Goal: Task Accomplishment & Management: Complete application form

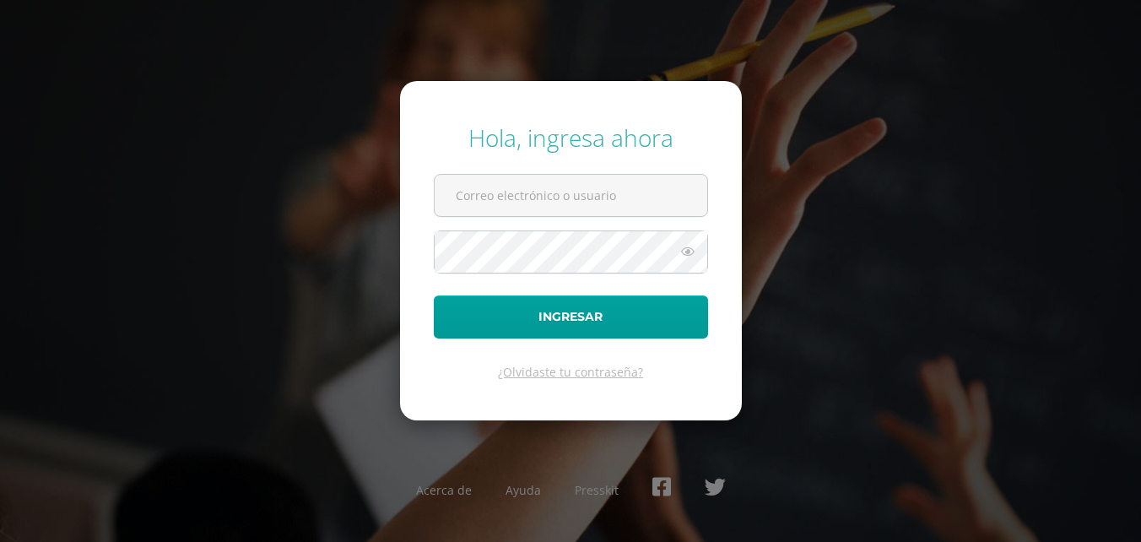
type input "2020841"
click at [547, 221] on form "Hola, ingresa ahora 2020841 Ingresar ¿Olvidaste tu contraseña?" at bounding box center [571, 250] width 342 height 339
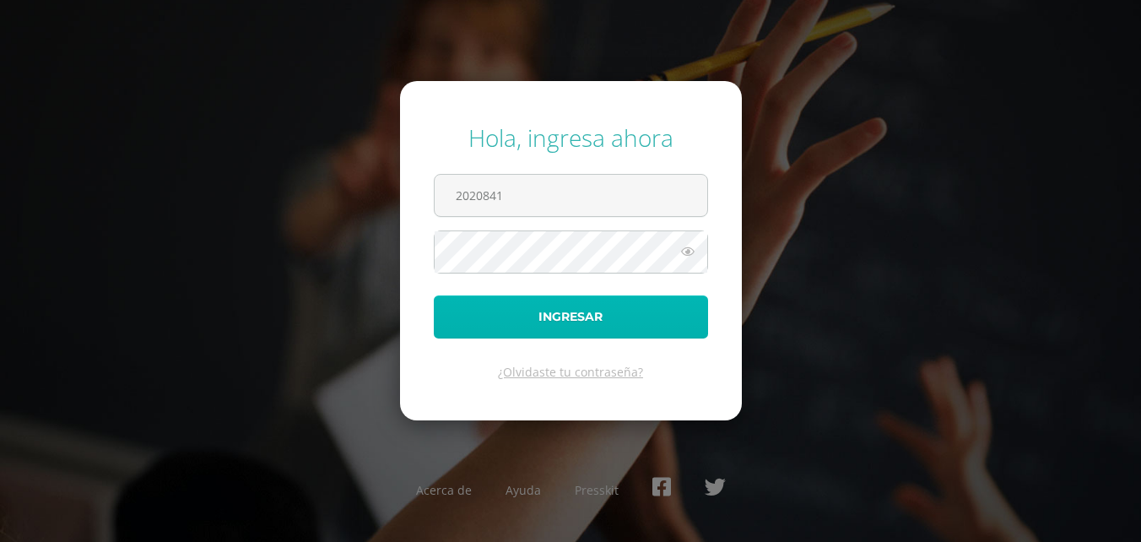
click at [537, 330] on button "Ingresar" at bounding box center [571, 316] width 274 height 43
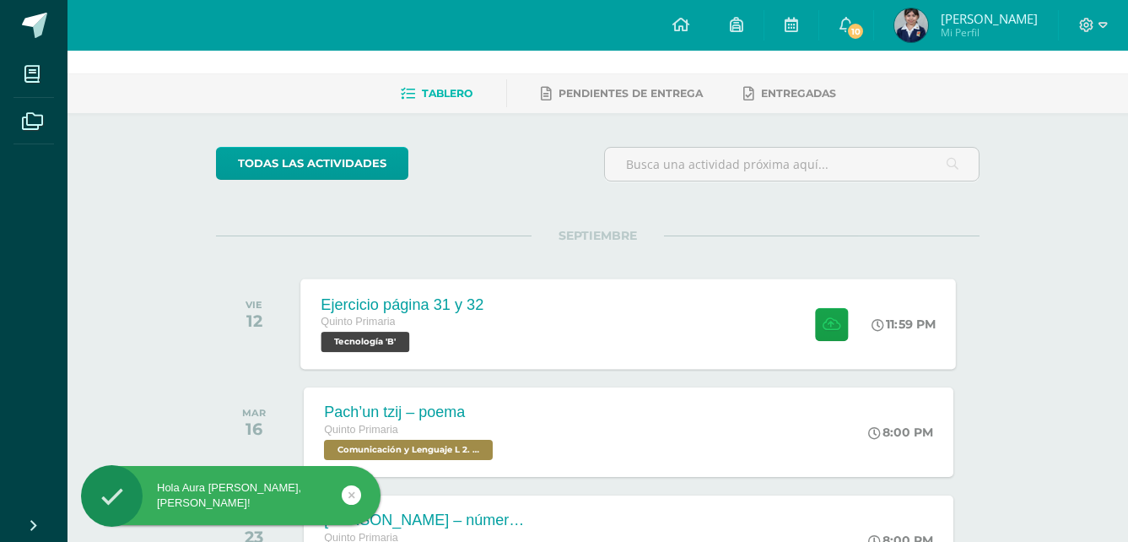
scroll to position [84, 0]
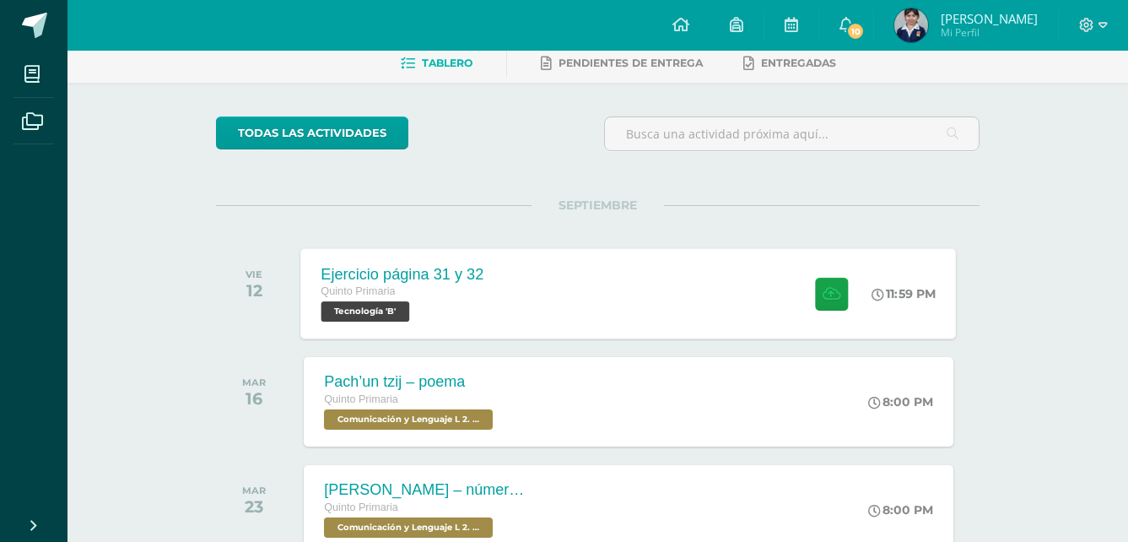
click at [805, 266] on div at bounding box center [827, 293] width 83 height 90
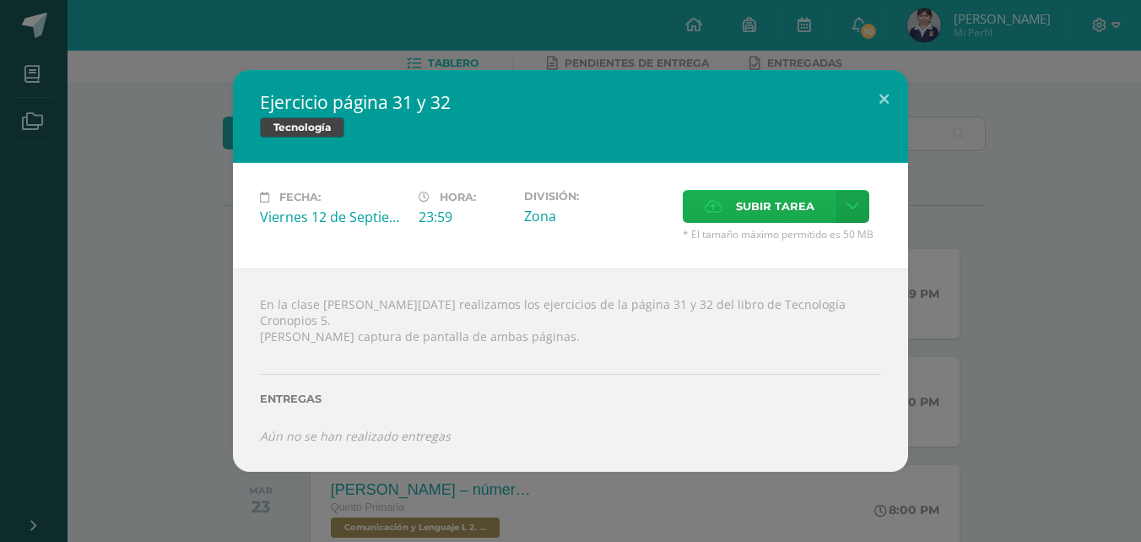
click at [728, 200] on div "Fecha: [DATE] Hora: 23:59 División: Zona Subir tarea Cancelar" at bounding box center [570, 215] width 675 height 105
click at [728, 200] on label "Subir tarea" at bounding box center [760, 206] width 154 height 33
click at [0, 0] on input "Subir tarea" at bounding box center [0, 0] width 0 height 0
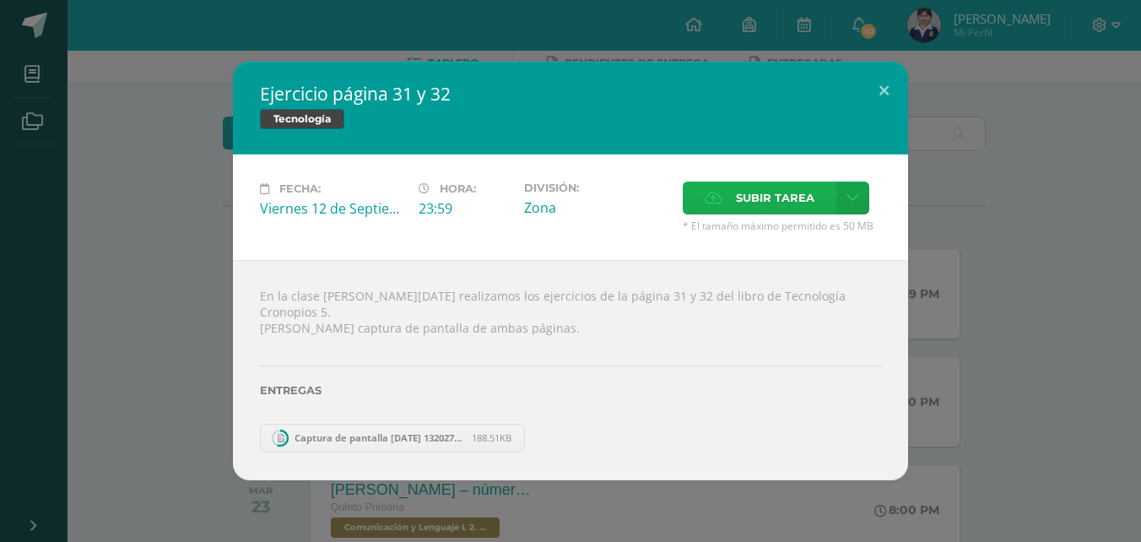
click at [730, 199] on label "Subir tarea" at bounding box center [760, 197] width 154 height 33
click at [0, 0] on input "Subir tarea" at bounding box center [0, 0] width 0 height 0
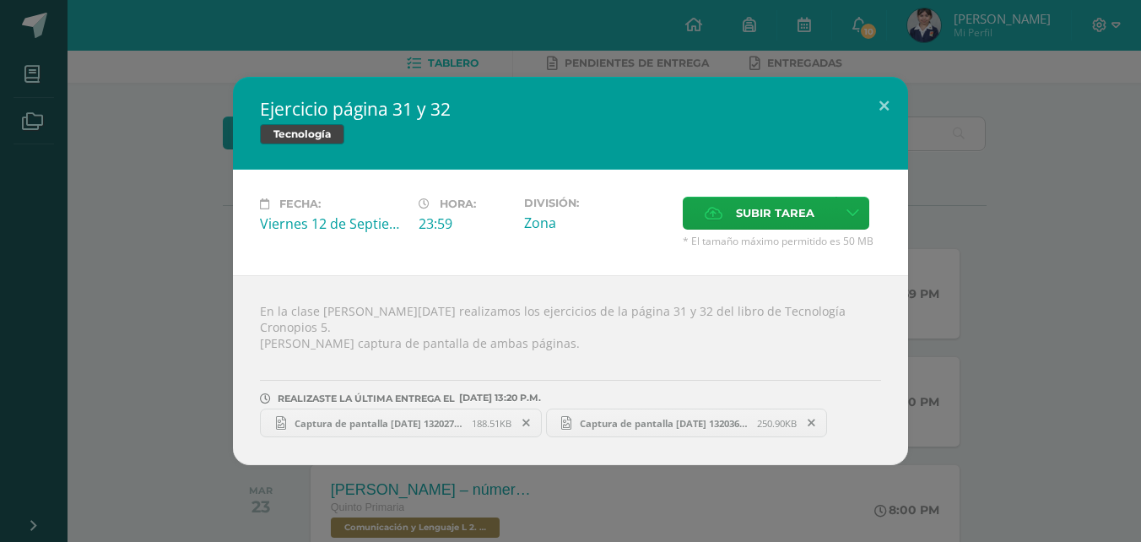
click at [417, 417] on span "Captura de pantalla [DATE] 132027.png" at bounding box center [379, 423] width 186 height 13
click at [673, 431] on div "En la clase [PERSON_NAME][DATE] realizamos los ejercicios de la página 31 y 32 …" at bounding box center [570, 370] width 675 height 190
click at [681, 417] on span "Captura de pantalla [DATE] 132036.png" at bounding box center [664, 423] width 186 height 13
click at [722, 219] on icon at bounding box center [714, 213] width 18 height 11
click at [0, 0] on input "Subir tarea" at bounding box center [0, 0] width 0 height 0
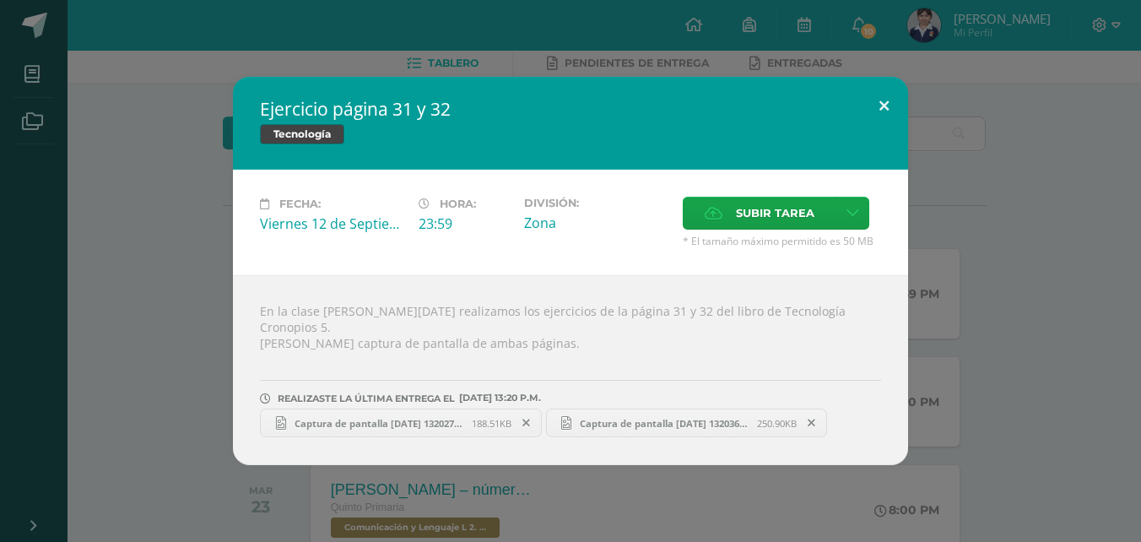
click at [886, 109] on button at bounding box center [884, 105] width 48 height 57
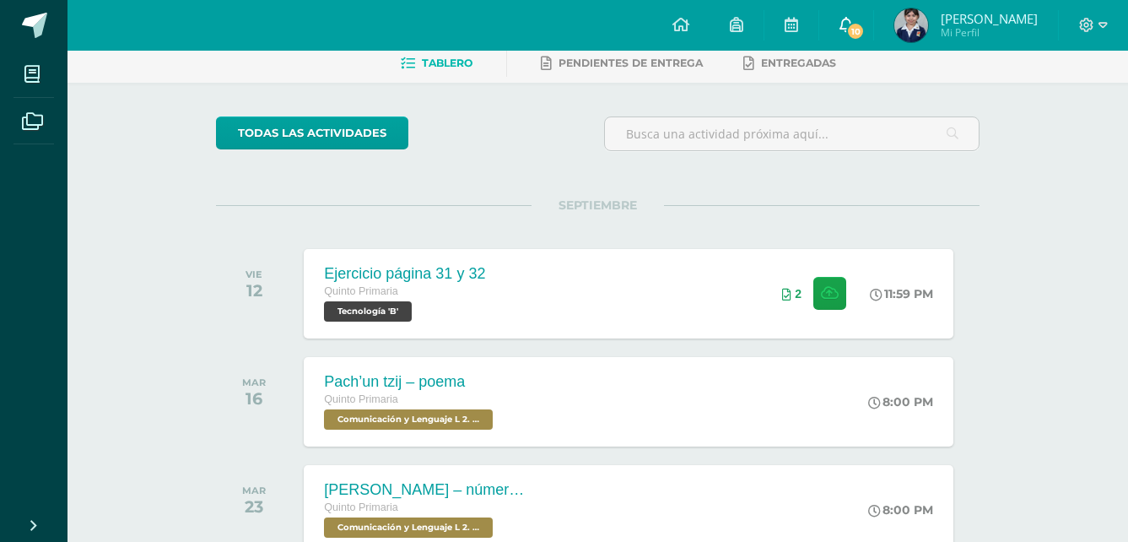
click at [853, 24] on icon at bounding box center [846, 24] width 13 height 15
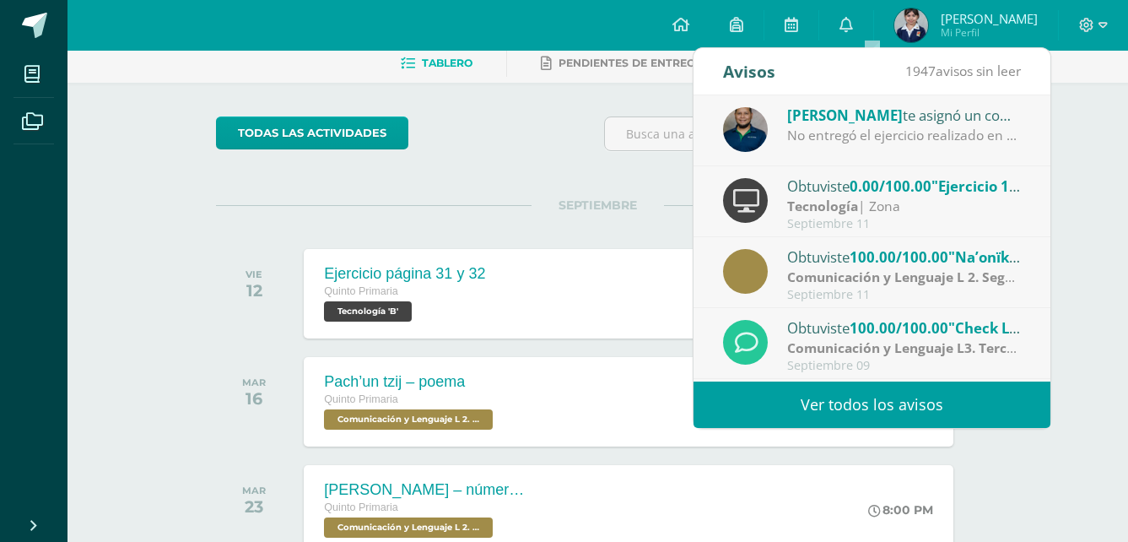
click at [958, 135] on div "No entregó el ejercicio realizado en clase. Puede entregar nuevamente sobre el …" at bounding box center [904, 135] width 235 height 19
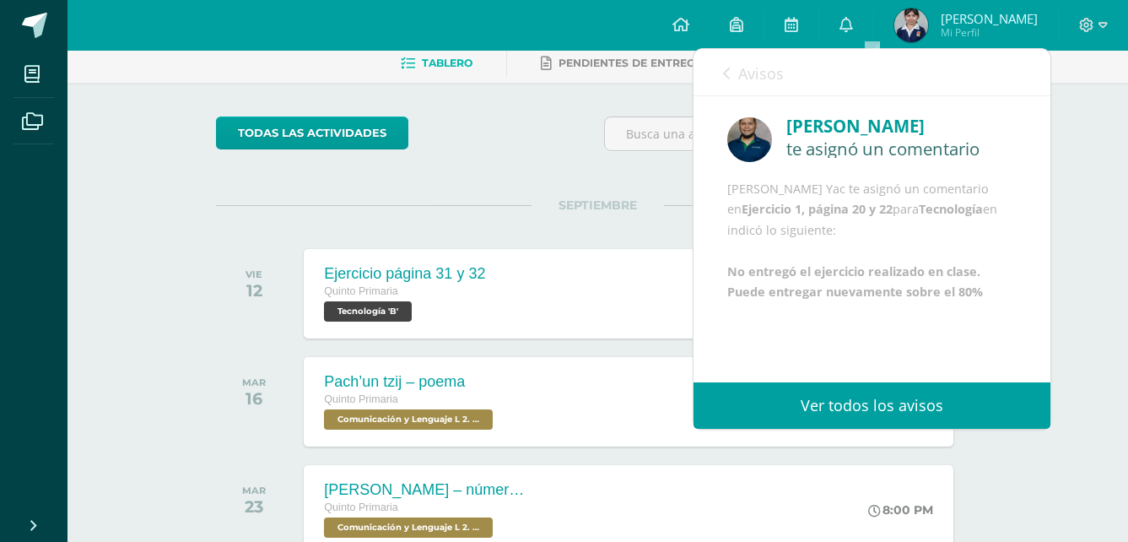
scroll to position [193, 0]
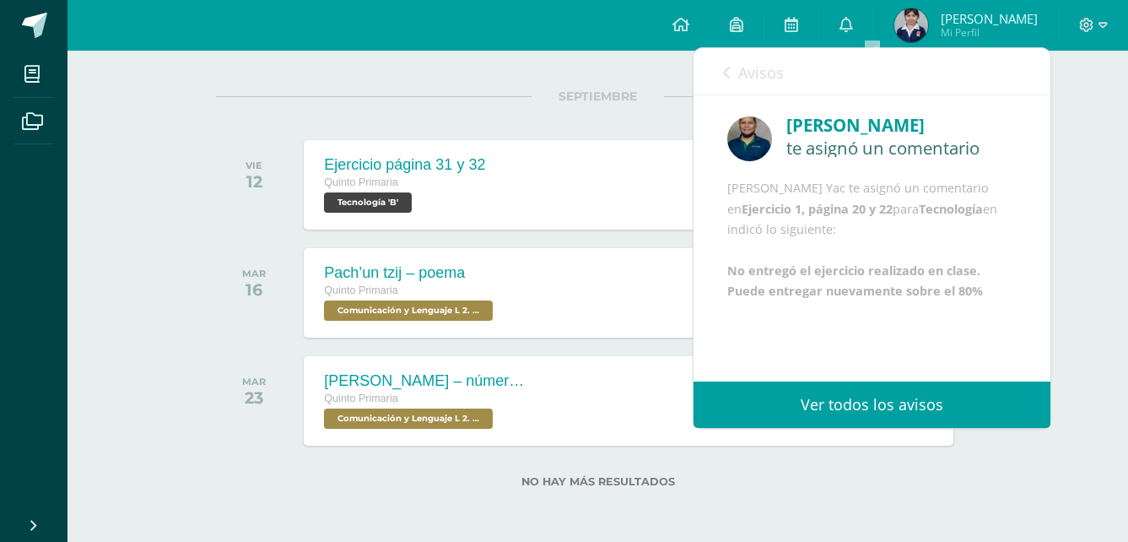
click at [705, 61] on div "Avisos 1946 avisos sin leer Avisos" at bounding box center [872, 71] width 357 height 47
click at [721, 67] on div "Avisos 1946 avisos sin leer Avisos" at bounding box center [872, 71] width 357 height 47
click at [726, 70] on icon at bounding box center [726, 72] width 7 height 13
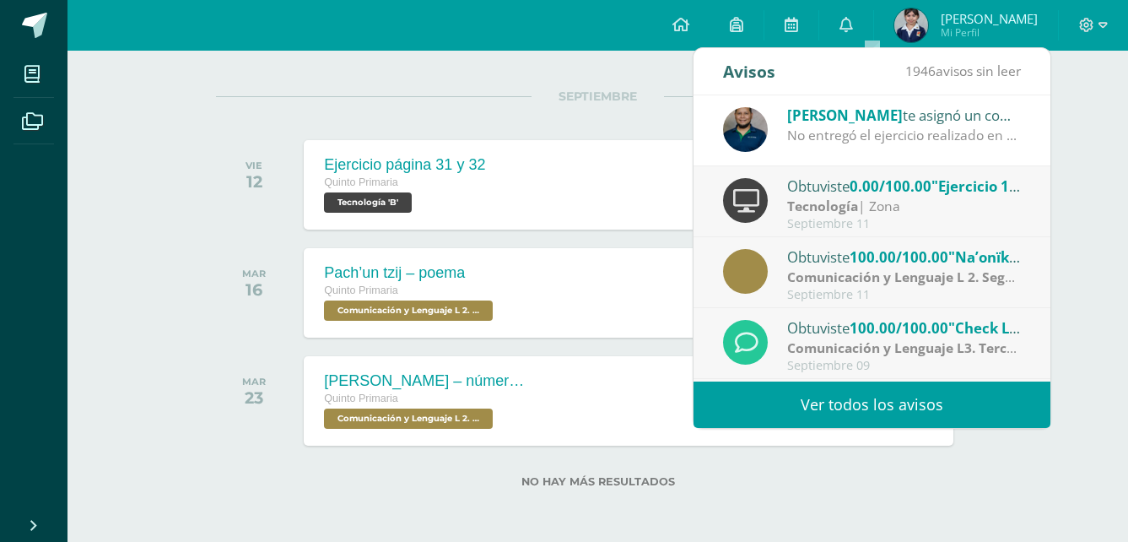
click at [917, 227] on div "Septiembre 11" at bounding box center [904, 224] width 235 height 14
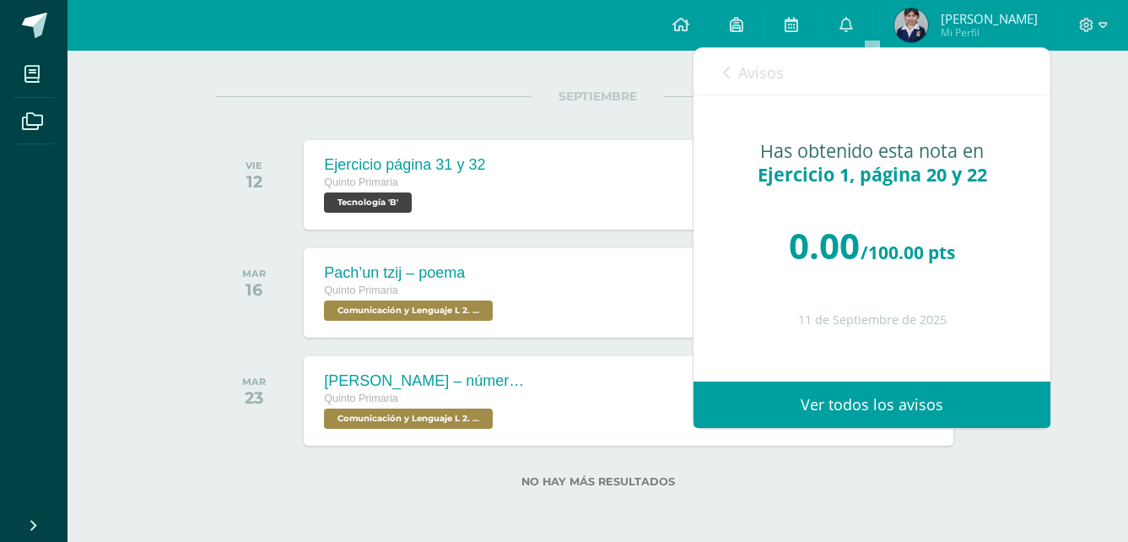
click at [731, 78] on link "Avisos" at bounding box center [753, 72] width 61 height 48
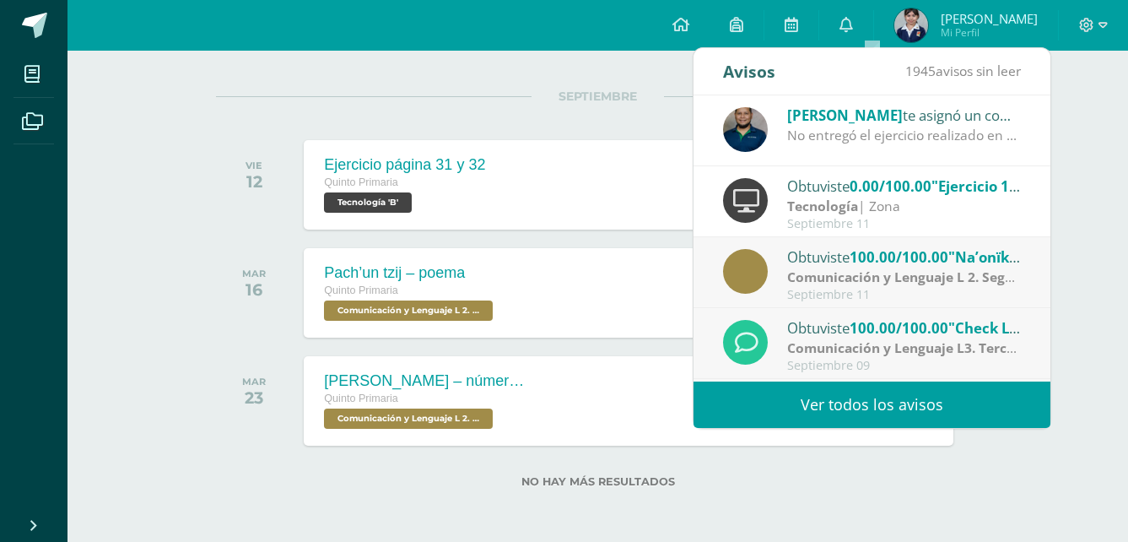
click at [924, 281] on strong "Comunicación y Lenguaje L 2. Segundo Idioma" at bounding box center [937, 276] width 300 height 19
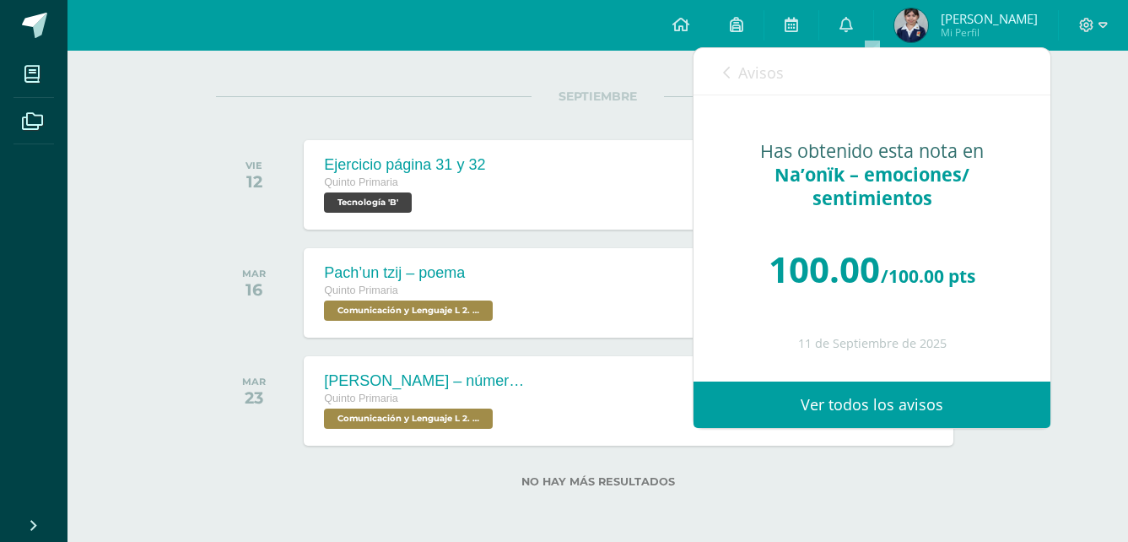
click at [727, 69] on icon at bounding box center [726, 72] width 7 height 13
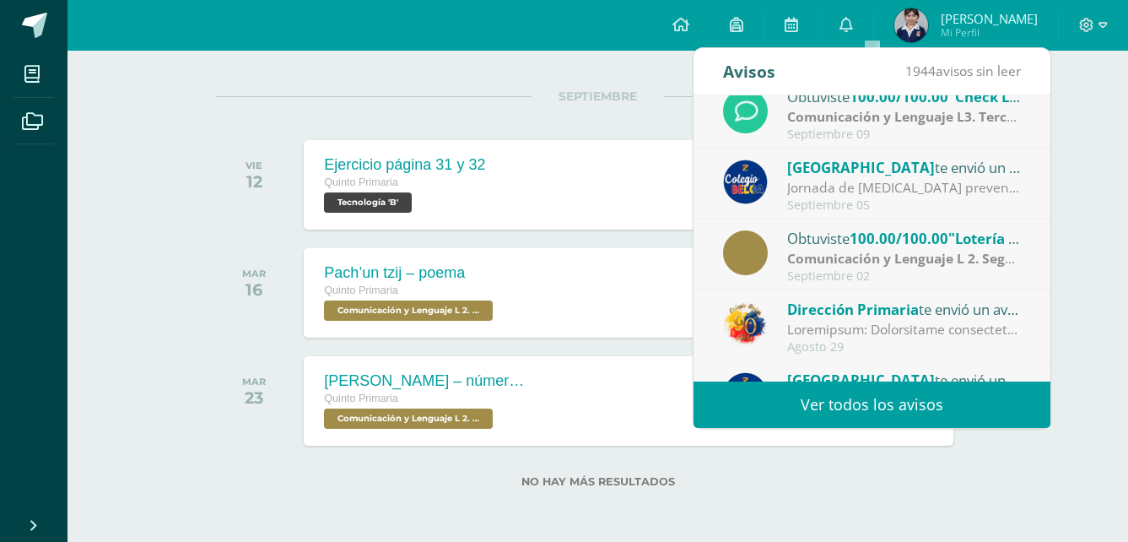
scroll to position [281, 0]
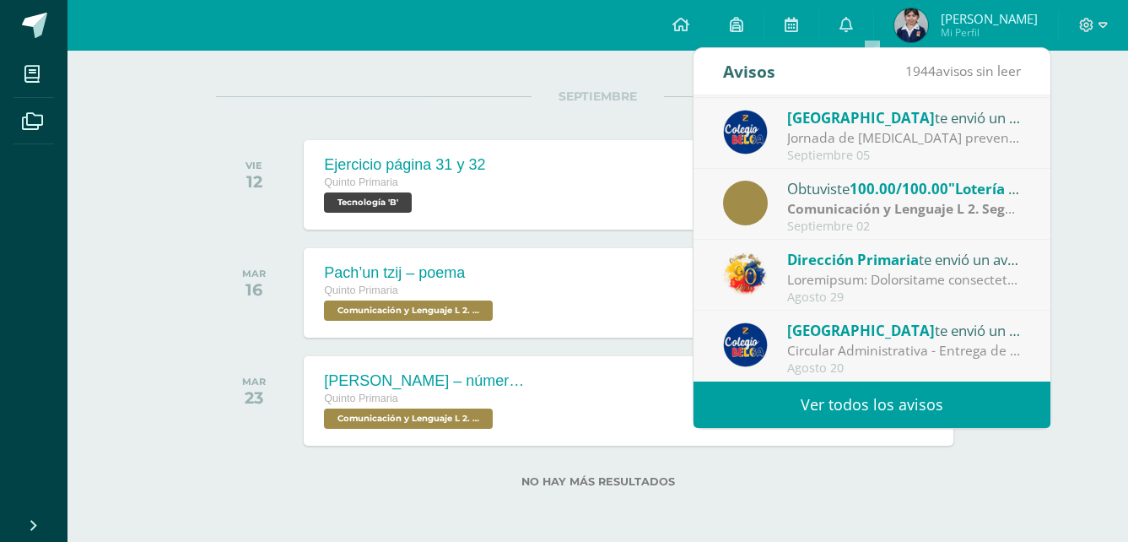
click at [928, 282] on div at bounding box center [904, 279] width 235 height 19
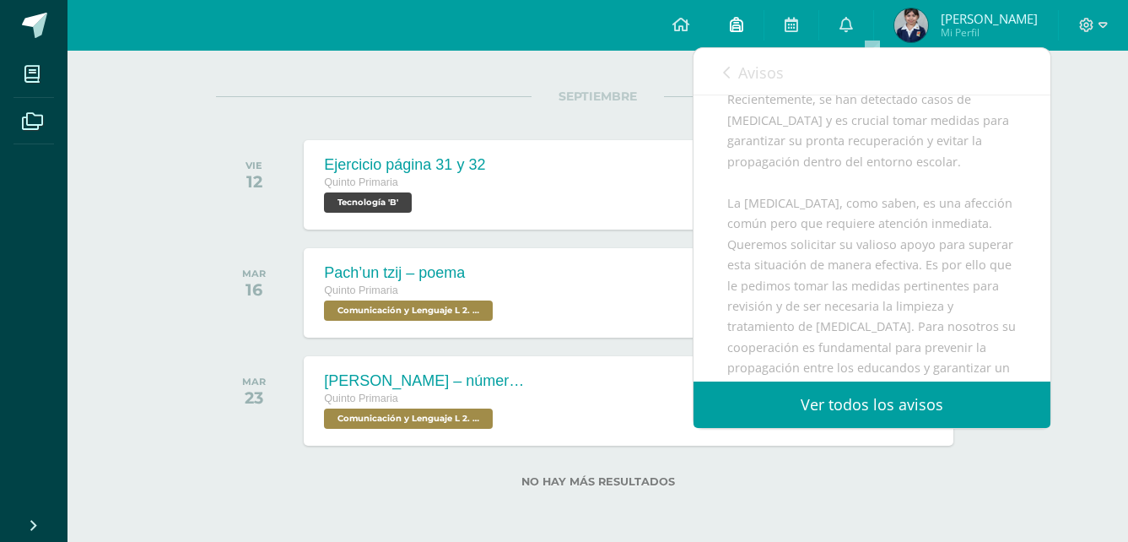
scroll to position [337, 0]
click at [733, 75] on link "Avisos" at bounding box center [753, 72] width 61 height 48
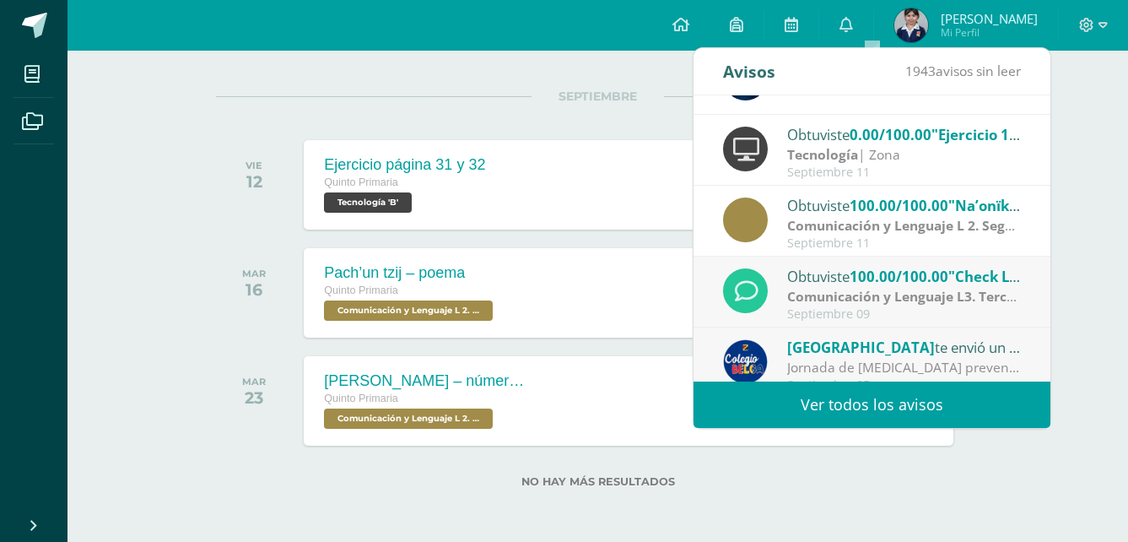
scroll to position [0, 0]
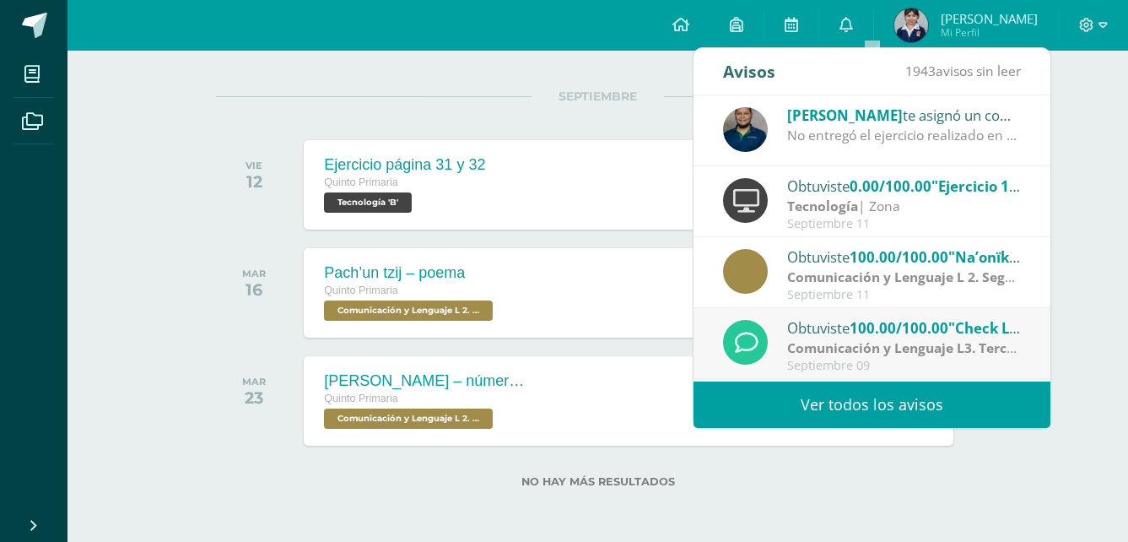
click at [839, 115] on span "[PERSON_NAME]" at bounding box center [845, 114] width 116 height 19
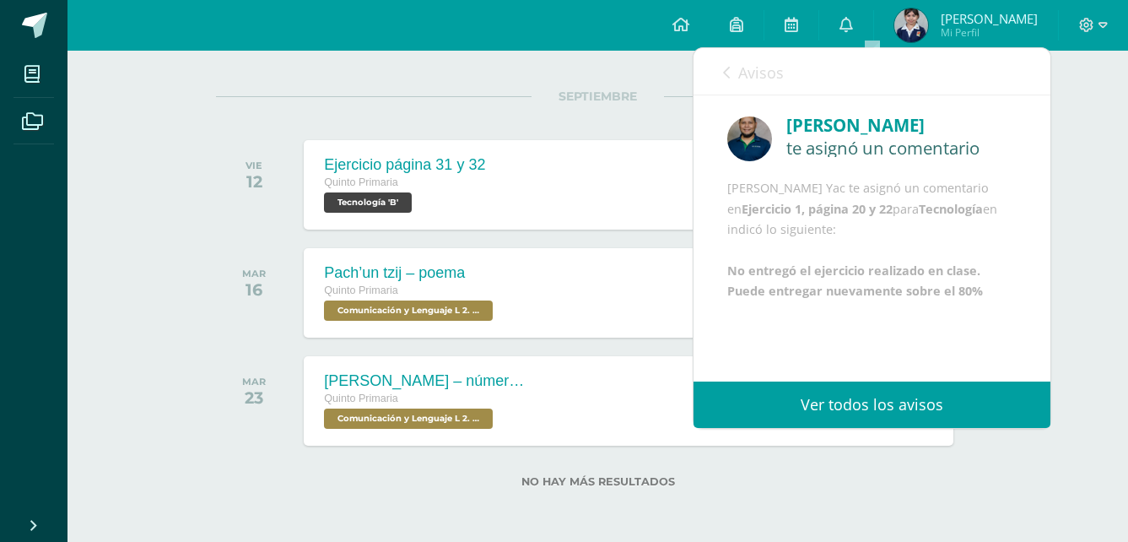
scroll to position [20, 0]
click at [739, 61] on link "Avisos" at bounding box center [753, 72] width 61 height 48
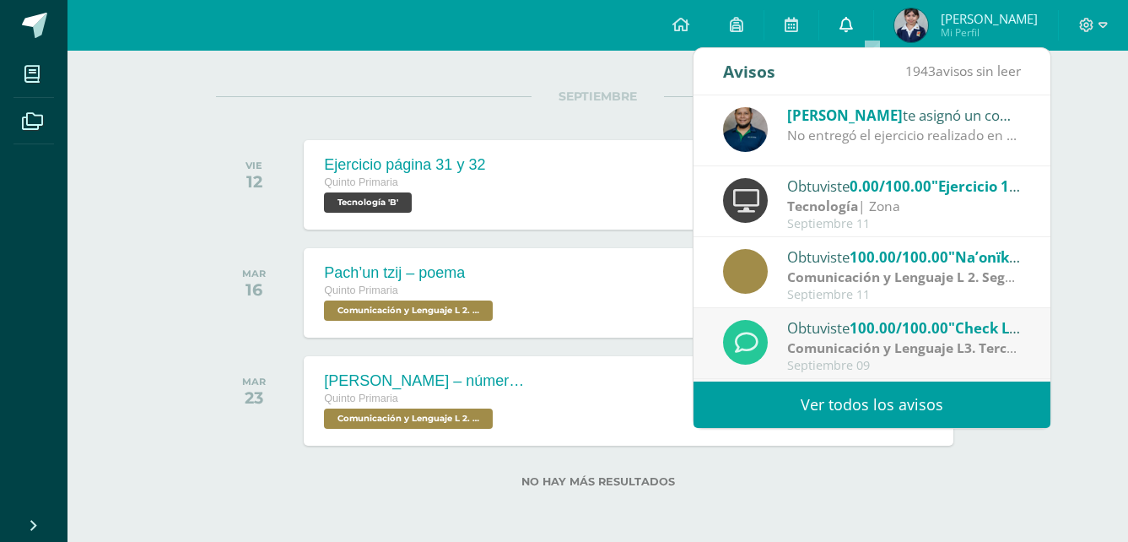
click at [873, 13] on link "0" at bounding box center [846, 25] width 54 height 51
click at [865, 19] on link "0" at bounding box center [846, 25] width 54 height 51
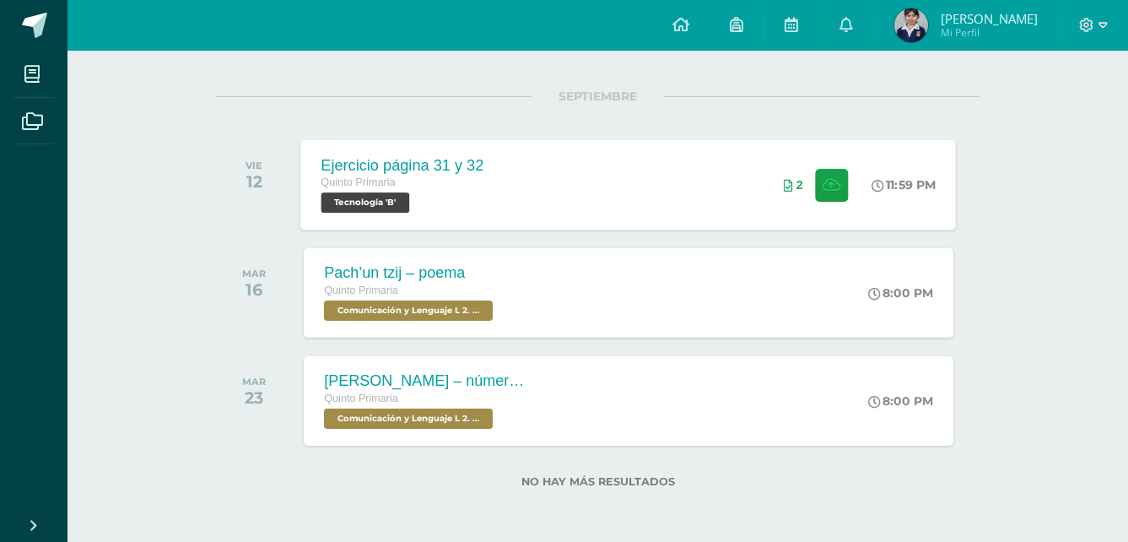
click at [844, 185] on div "2" at bounding box center [818, 184] width 102 height 90
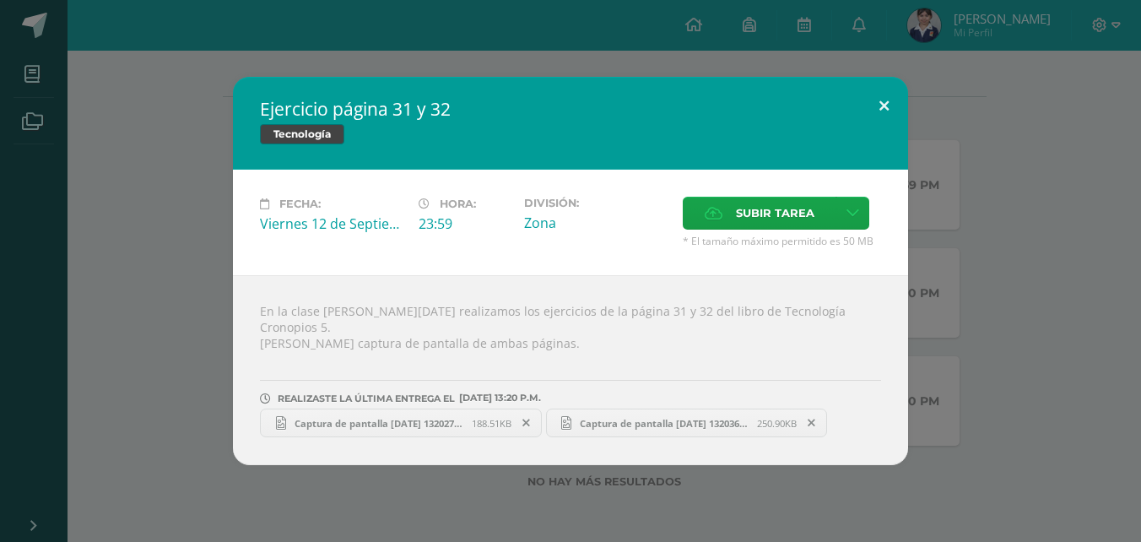
click at [899, 108] on button at bounding box center [884, 105] width 48 height 57
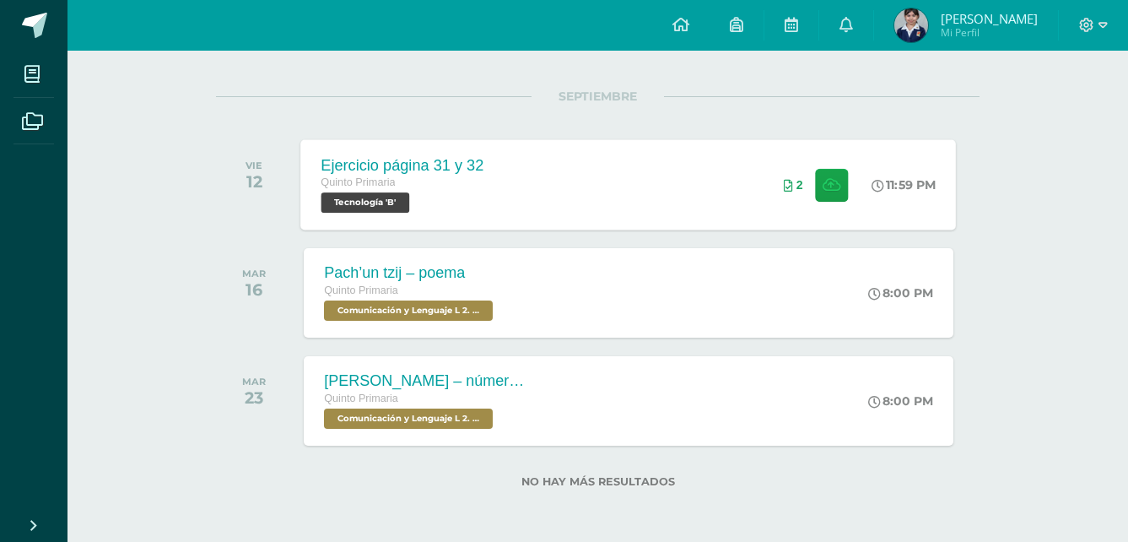
click at [773, 184] on div "2" at bounding box center [818, 184] width 102 height 90
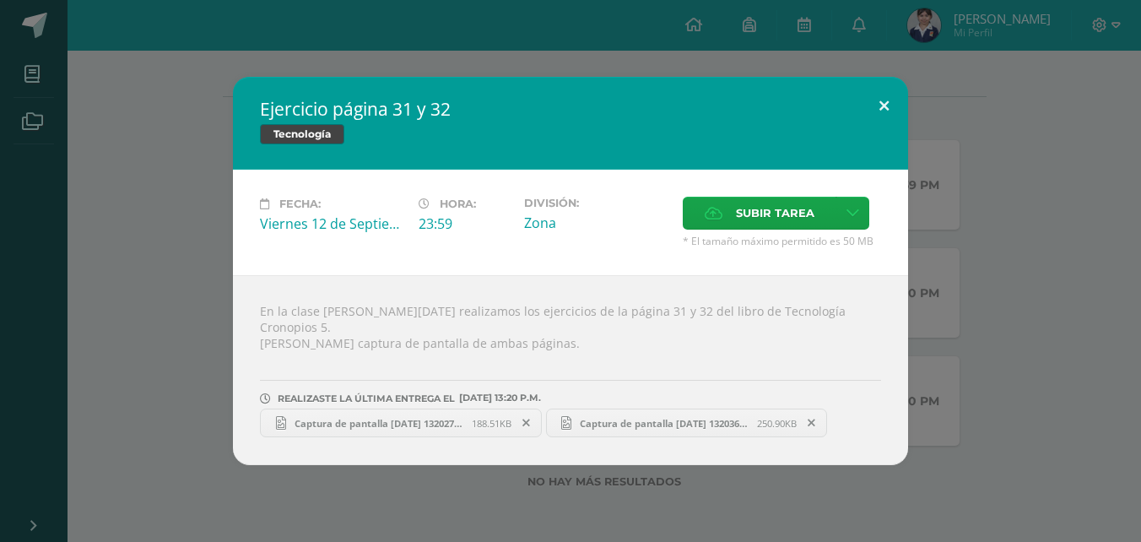
click at [893, 122] on button at bounding box center [884, 105] width 48 height 57
